Goal: Information Seeking & Learning: Compare options

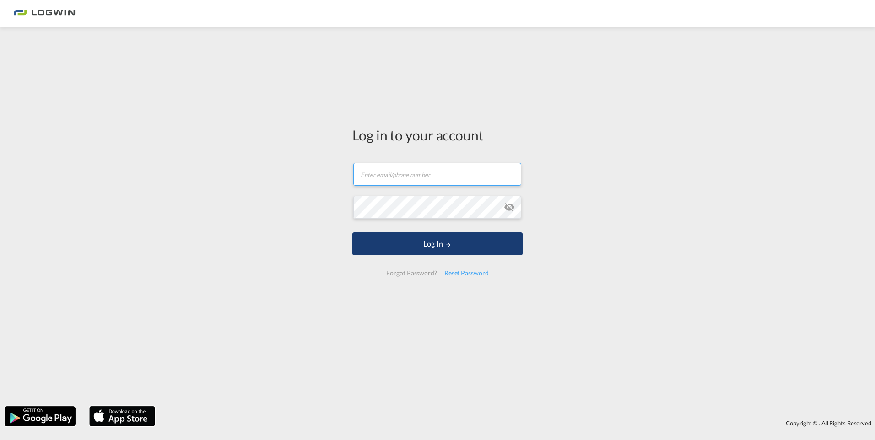
type input "[PERSON_NAME][EMAIL_ADDRESS][PERSON_NAME][DOMAIN_NAME]"
click at [460, 243] on button "Log In" at bounding box center [437, 244] width 170 height 23
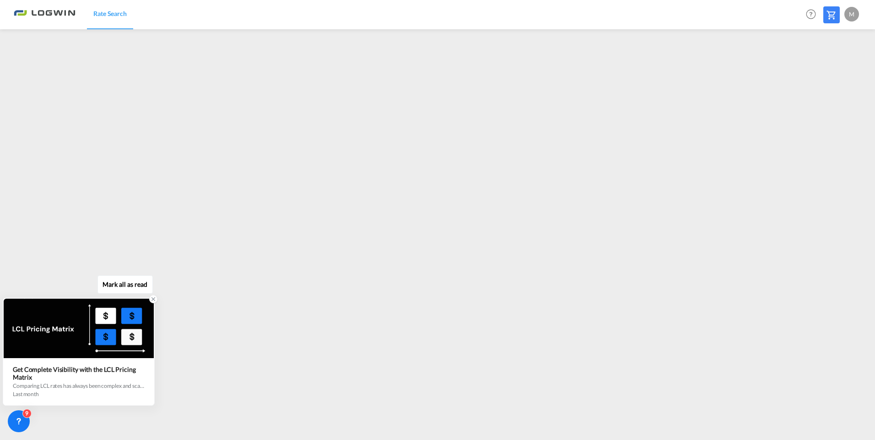
click at [151, 299] on icon at bounding box center [153, 299] width 6 height 6
